Goal: Obtain resource: Obtain resource

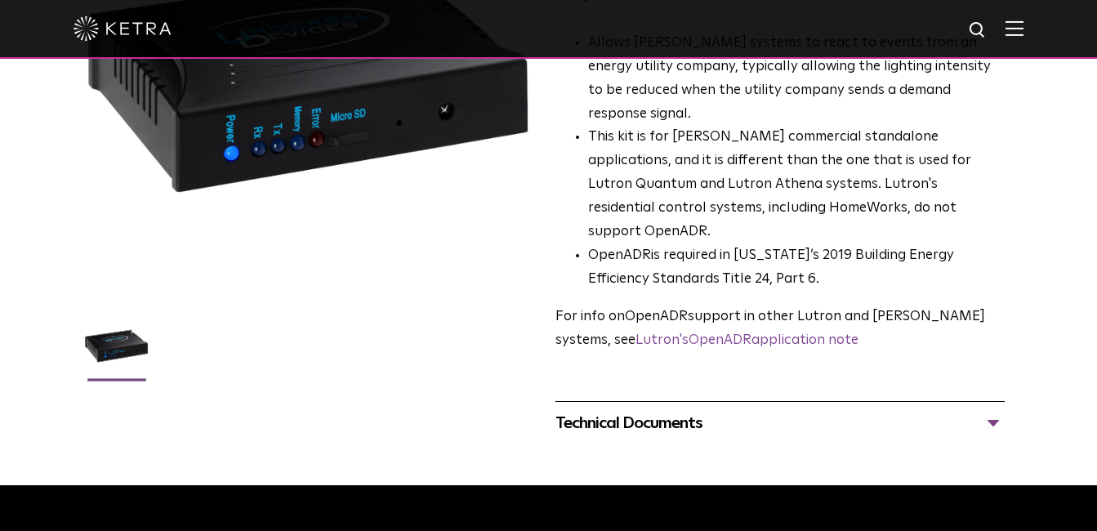
scroll to position [408, 0]
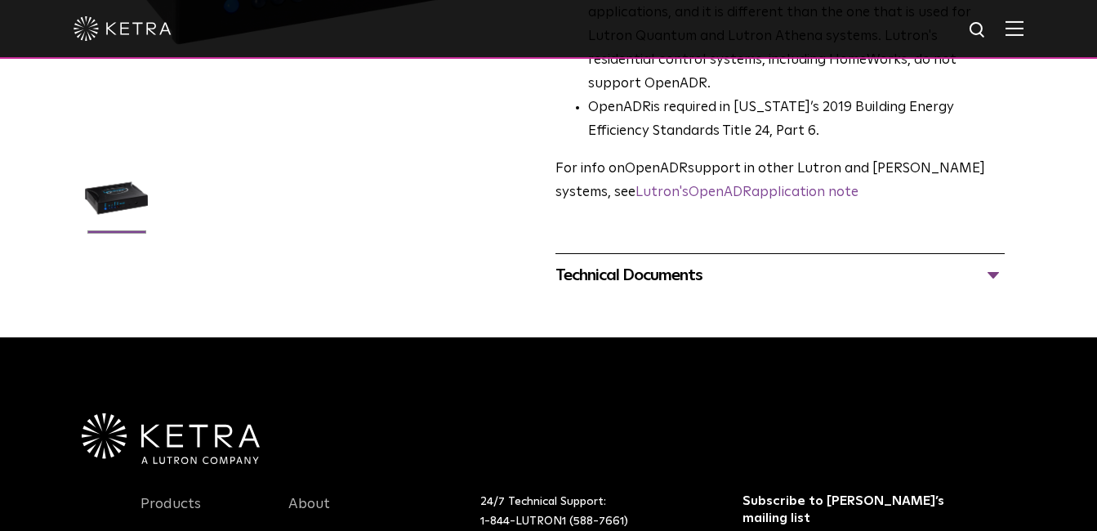
click at [991, 262] on div "Technical Documents" at bounding box center [780, 275] width 450 height 26
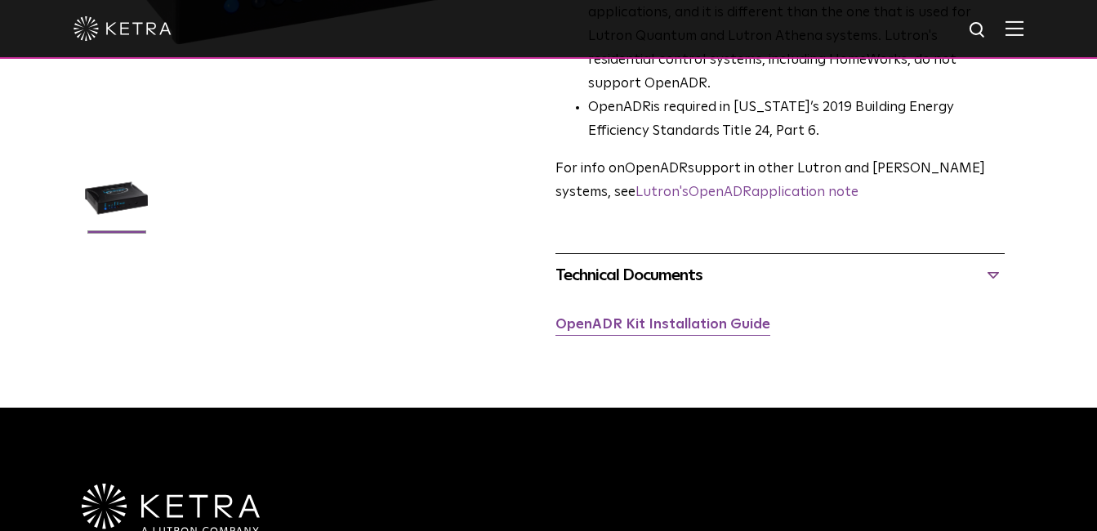
click at [721, 318] on link "OpenADR Kit Installation Guide" at bounding box center [662, 325] width 215 height 14
click at [637, 262] on div "Technical Documents" at bounding box center [780, 275] width 450 height 26
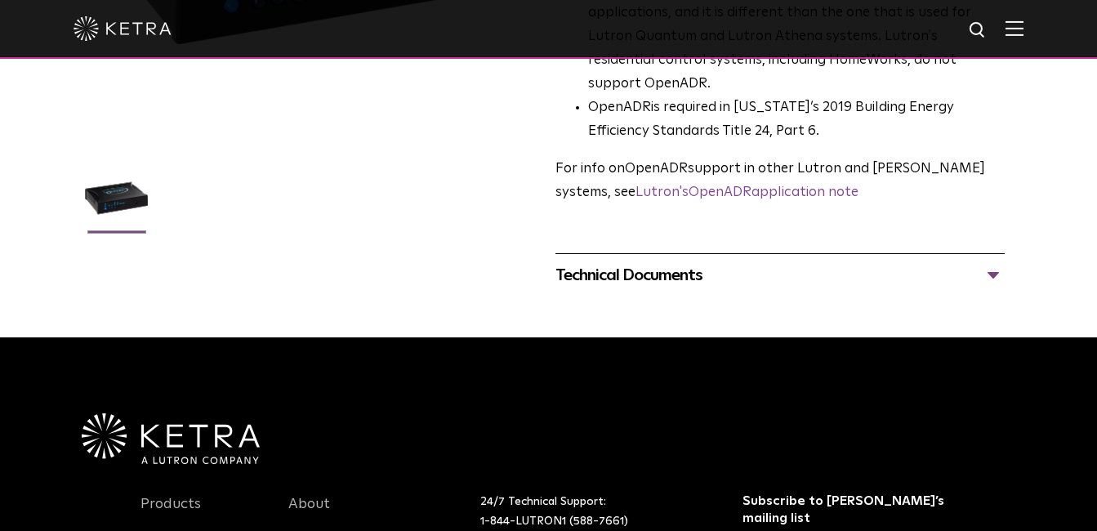
click at [637, 262] on div "Technical Documents" at bounding box center [780, 275] width 450 height 26
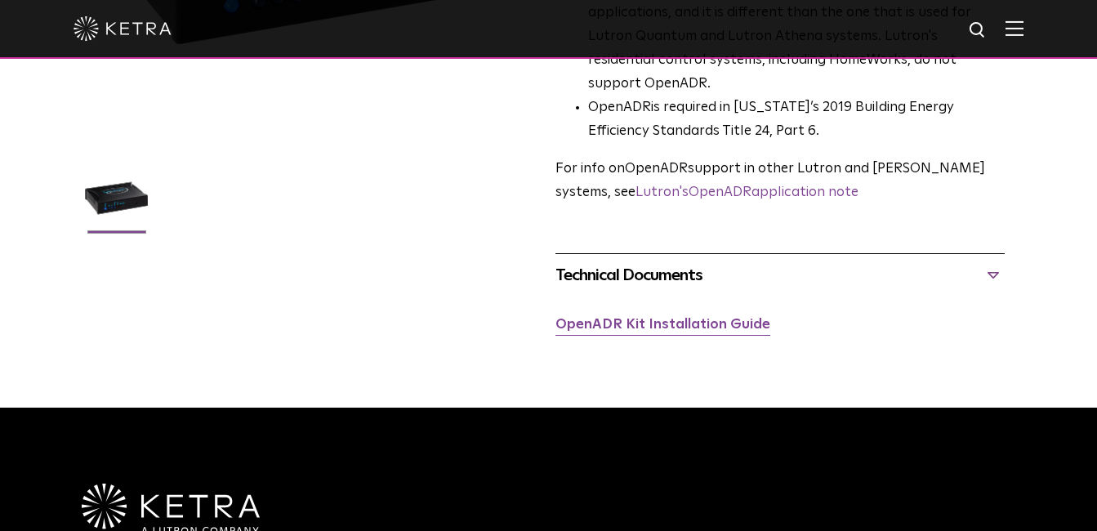
click at [639, 318] on link "OpenADR Kit Installation Guide" at bounding box center [662, 325] width 215 height 14
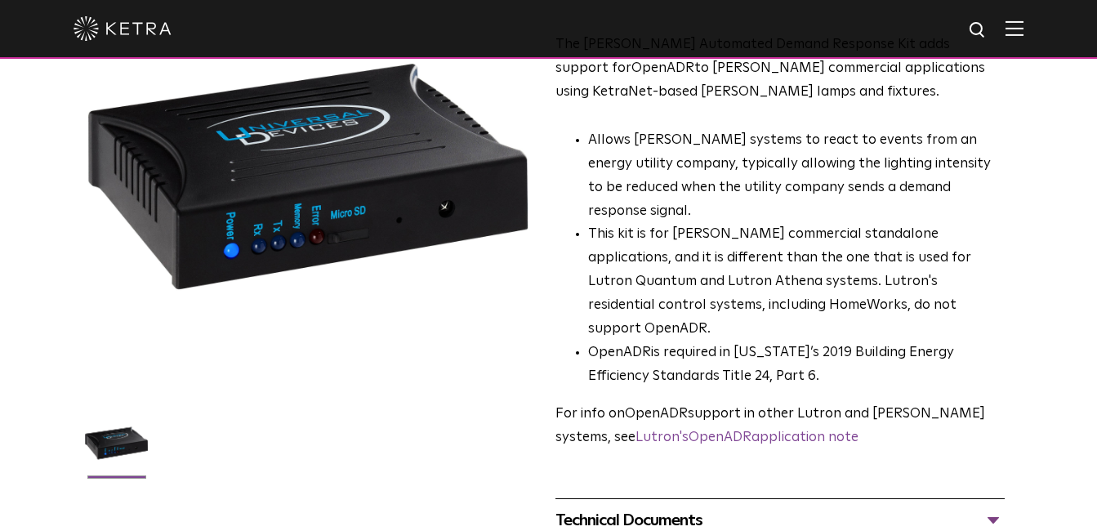
click at [866, 348] on div "The [PERSON_NAME] Automated Demand Response Kit adds support for OpenADR to [PE…" at bounding box center [780, 241] width 450 height 416
